Goal: Check status

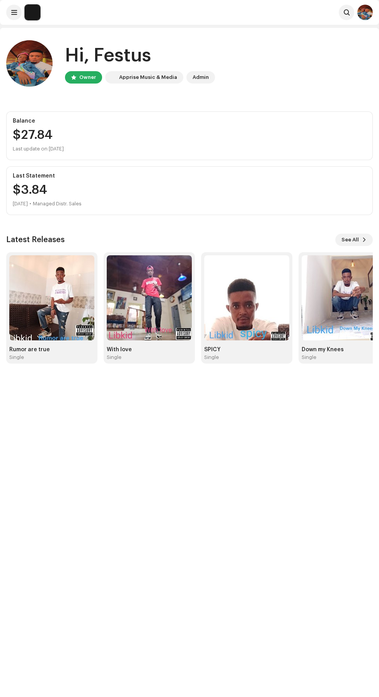
click at [57, 140] on div "$27.84" at bounding box center [189, 135] width 353 height 12
click at [357, 133] on div "$27.84" at bounding box center [189, 135] width 353 height 12
click at [14, 12] on span at bounding box center [14, 12] width 6 height 6
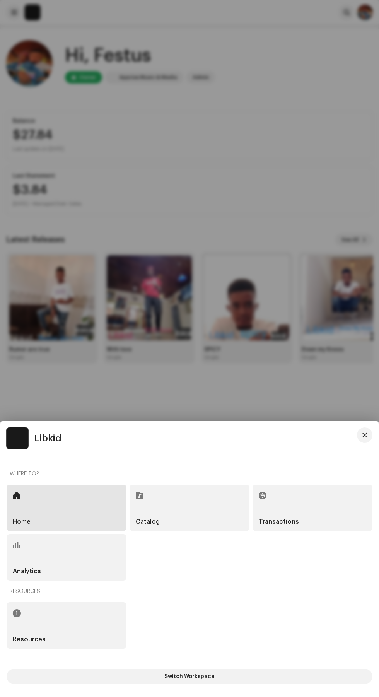
click at [285, 503] on div "Transactions" at bounding box center [312, 507] width 120 height 46
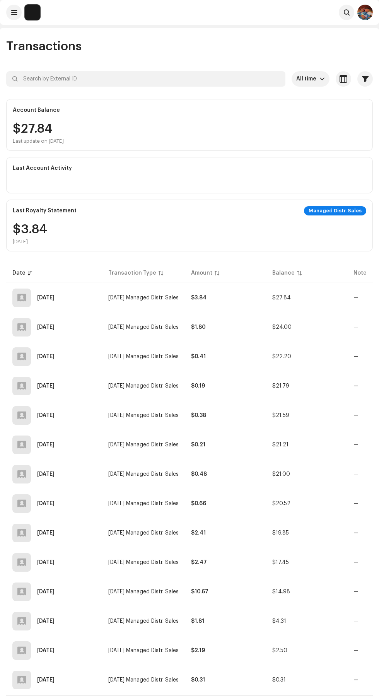
click at [345, 82] on span "button" at bounding box center [343, 79] width 8 height 6
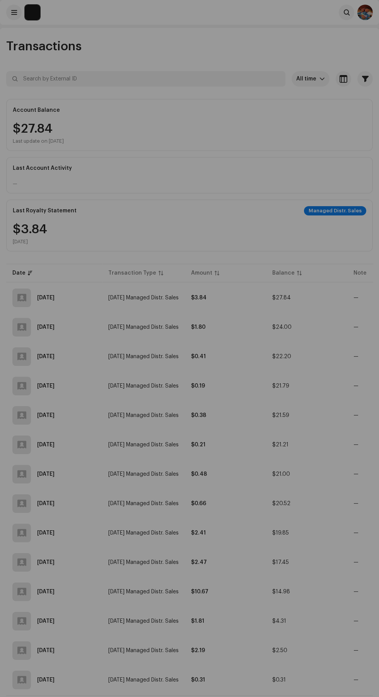
click at [275, 156] on div "Customize your view Reset Rows Compact Comfortable Columns Transaction Type Amo…" at bounding box center [189, 348] width 379 height 697
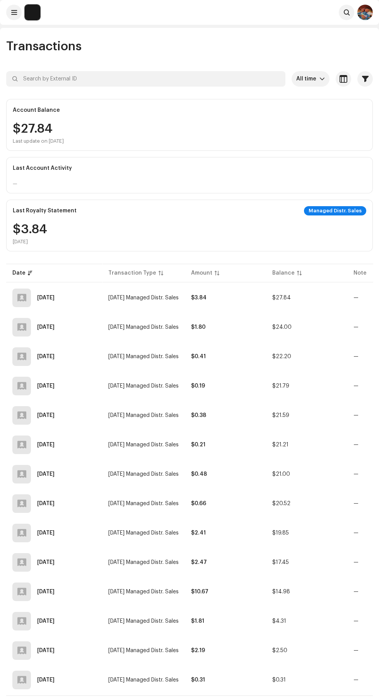
click at [347, 206] on div "Managed Distr. Sales" at bounding box center [335, 210] width 62 height 9
click at [279, 140] on div "$27.84 Last update on [DATE]" at bounding box center [189, 134] width 353 height 22
click at [14, 12] on span at bounding box center [14, 12] width 6 height 6
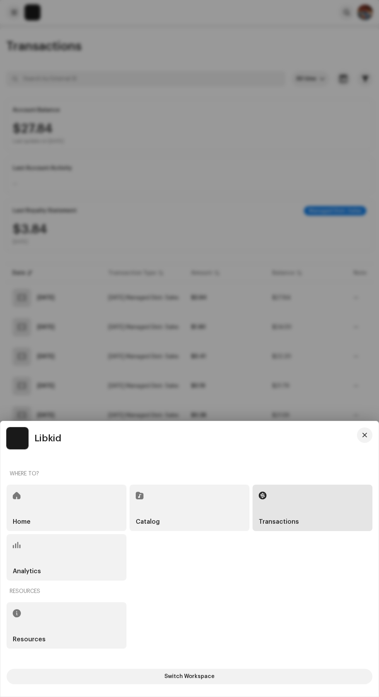
click at [27, 519] on h5 "Home" at bounding box center [22, 521] width 18 height 6
